Goal: Information Seeking & Learning: Learn about a topic

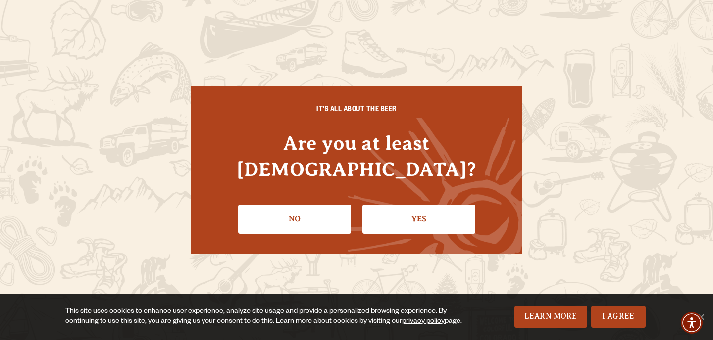
click at [422, 210] on link "Yes" at bounding box center [418, 219] width 113 height 29
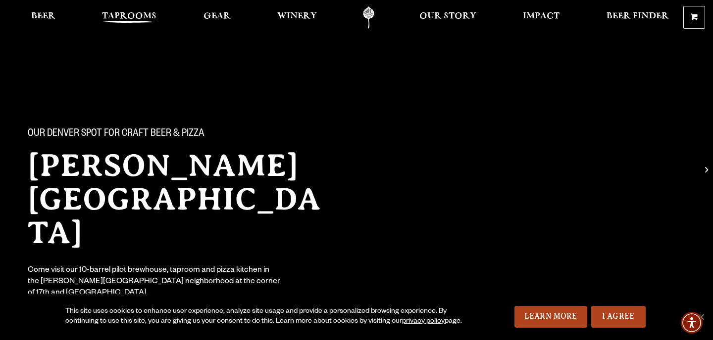
click at [121, 14] on span "Taprooms" at bounding box center [129, 16] width 54 height 8
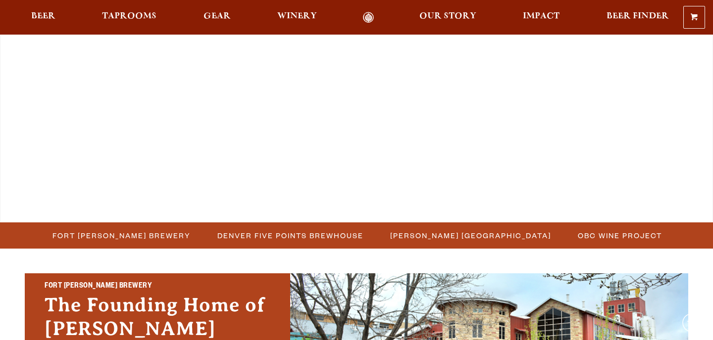
scroll to position [100, 0]
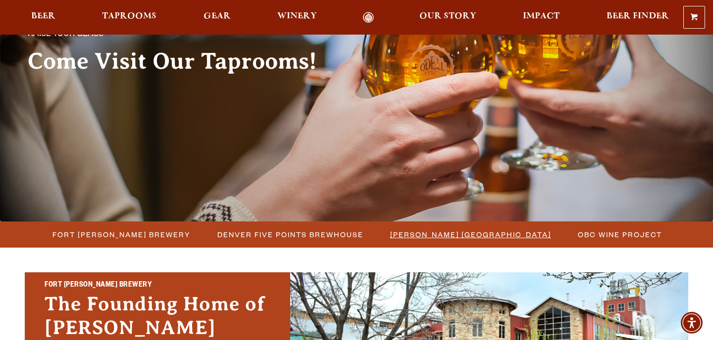
click at [428, 236] on span "[PERSON_NAME] [GEOGRAPHIC_DATA]" at bounding box center [470, 235] width 161 height 14
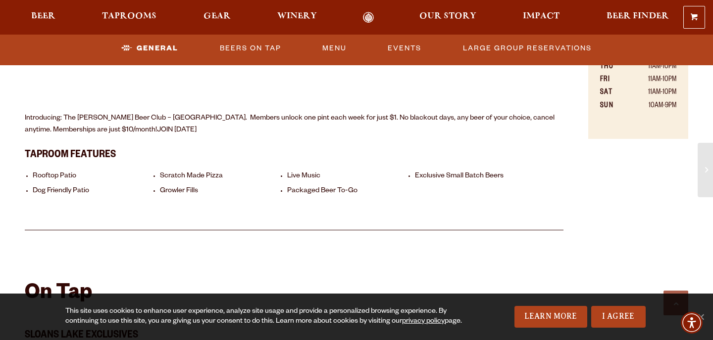
scroll to position [650, 0]
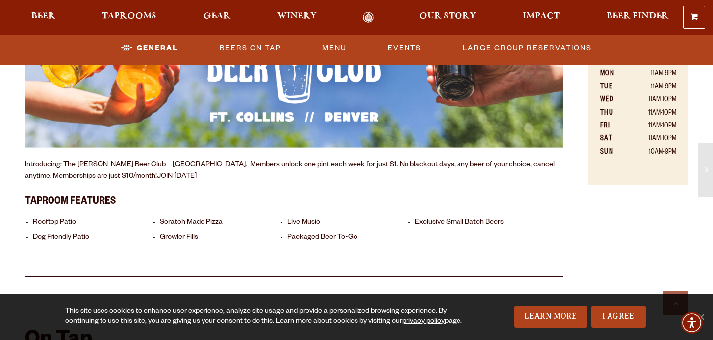
click at [92, 190] on h3 "Taproom Features" at bounding box center [294, 200] width 538 height 21
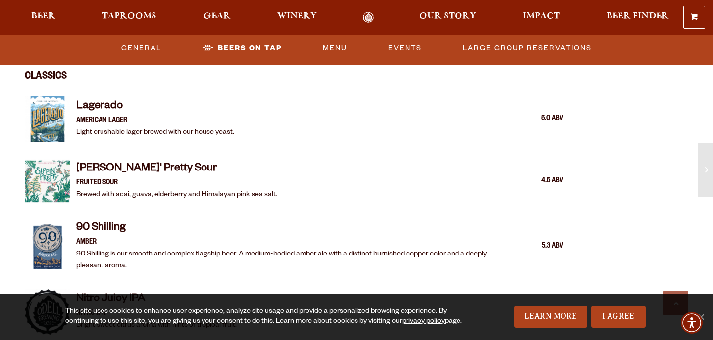
scroll to position [1625, 0]
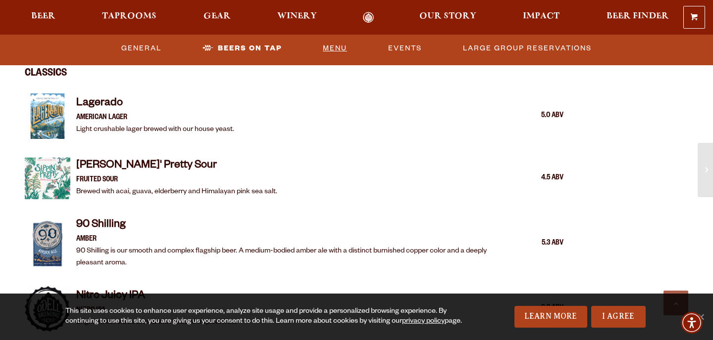
click at [334, 48] on link "Menu" at bounding box center [335, 48] width 32 height 23
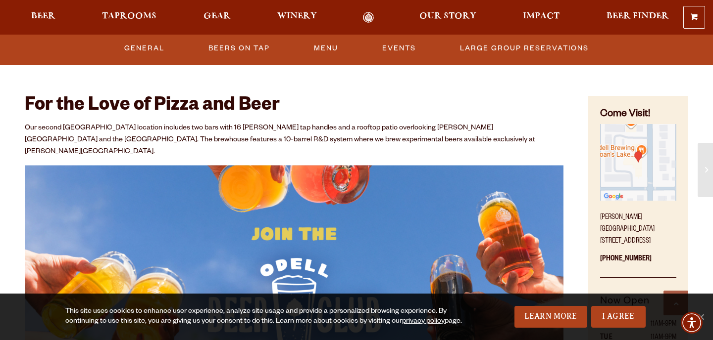
scroll to position [374, 0]
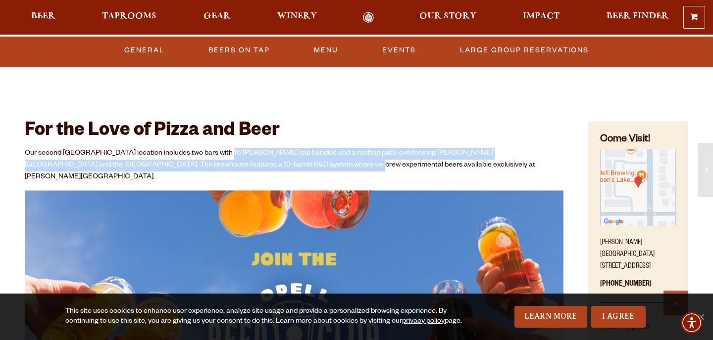
drag, startPoint x: 218, startPoint y: 150, endPoint x: 242, endPoint y: 164, distance: 28.2
click at [242, 164] on p "Our second [GEOGRAPHIC_DATA] location includes two bars with 16 [PERSON_NAME] t…" at bounding box center [294, 166] width 538 height 36
drag, startPoint x: 242, startPoint y: 164, endPoint x: 235, endPoint y: 148, distance: 17.3
click at [235, 148] on p "Our second [GEOGRAPHIC_DATA] location includes two bars with 16 [PERSON_NAME] t…" at bounding box center [294, 166] width 538 height 36
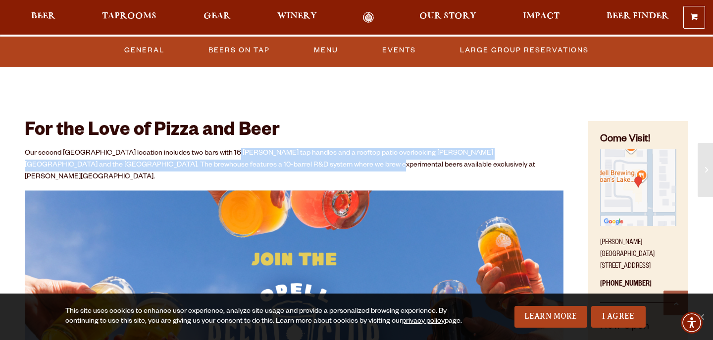
click at [235, 148] on p "Our second [GEOGRAPHIC_DATA] location includes two bars with 16 [PERSON_NAME] t…" at bounding box center [294, 166] width 538 height 36
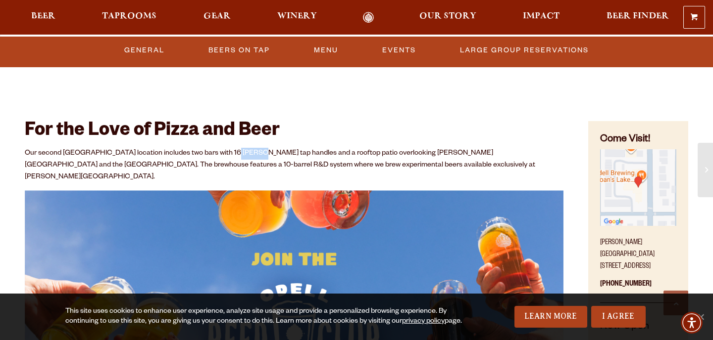
drag, startPoint x: 235, startPoint y: 148, endPoint x: 247, endPoint y: 158, distance: 15.8
click at [247, 158] on p "Our second [GEOGRAPHIC_DATA] location includes two bars with 16 [PERSON_NAME] t…" at bounding box center [294, 166] width 538 height 36
drag, startPoint x: 241, startPoint y: 169, endPoint x: 227, endPoint y: 156, distance: 18.9
click at [227, 156] on p "Our second [GEOGRAPHIC_DATA] location includes two bars with 16 [PERSON_NAME] t…" at bounding box center [294, 166] width 538 height 36
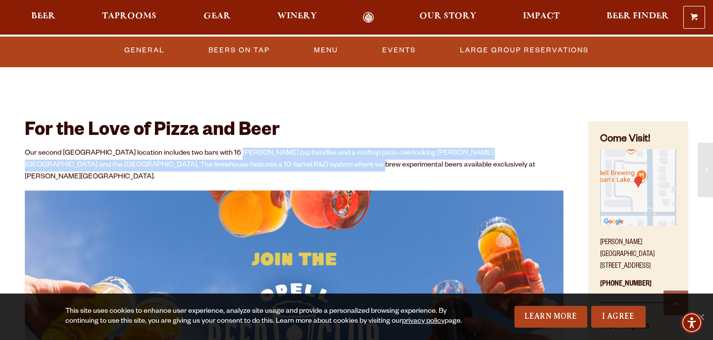
click at [227, 156] on p "Our second [GEOGRAPHIC_DATA] location includes two bars with 16 [PERSON_NAME] t…" at bounding box center [294, 166] width 538 height 36
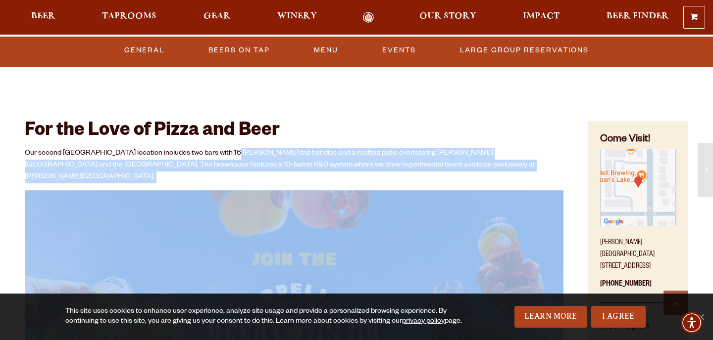
drag, startPoint x: 227, startPoint y: 156, endPoint x: 236, endPoint y: 174, distance: 19.5
click at [236, 174] on div "Our second Denver location includes two bars with 16 Odell tap handles and a ro…" at bounding box center [294, 303] width 538 height 311
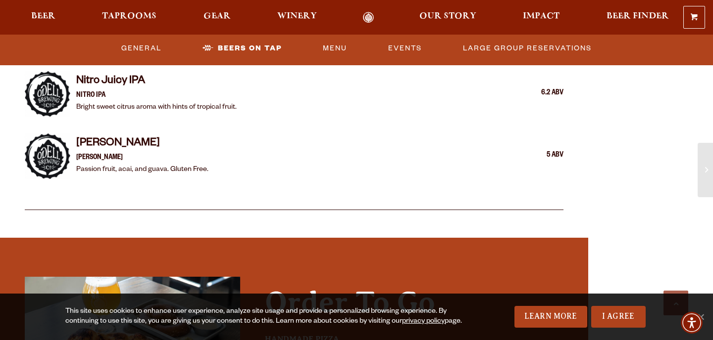
scroll to position [1679, 0]
